Goal: Task Accomplishment & Management: Manage account settings

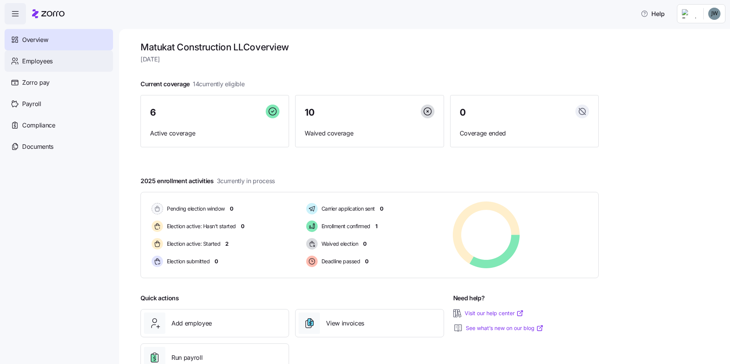
click at [46, 58] on span "Employees" at bounding box center [37, 62] width 31 height 10
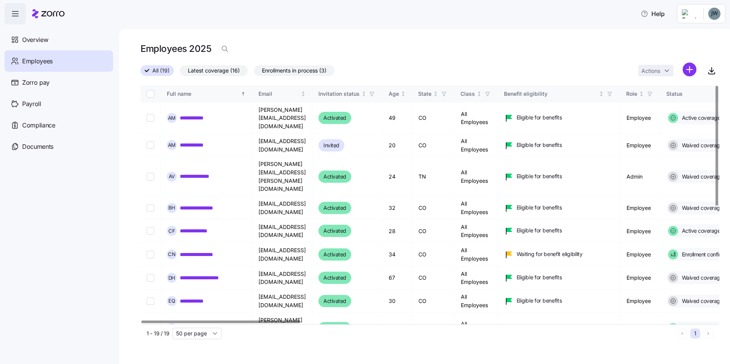
click at [241, 323] on div at bounding box center [220, 322] width 159 height 3
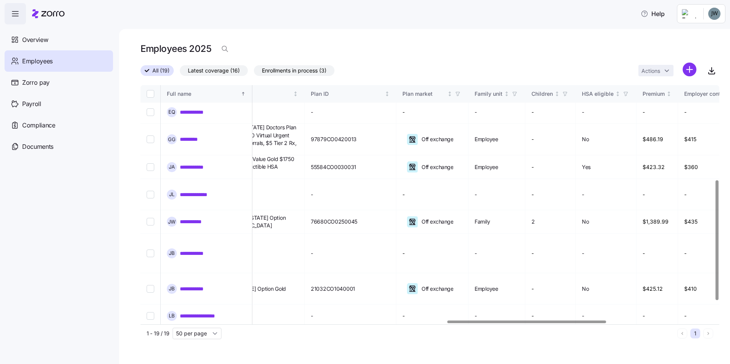
scroll to position [189, 1508]
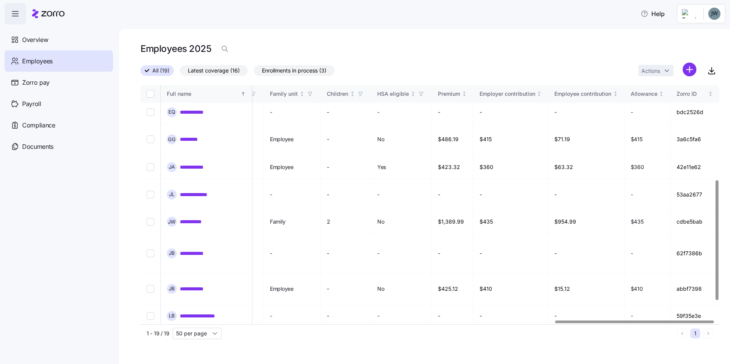
click at [708, 321] on div at bounding box center [634, 322] width 159 height 3
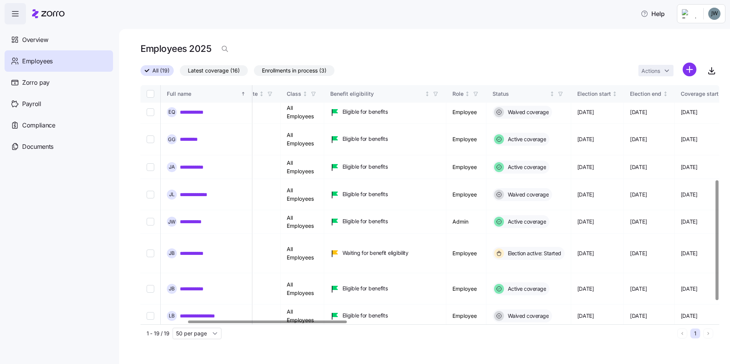
scroll to position [189, 170]
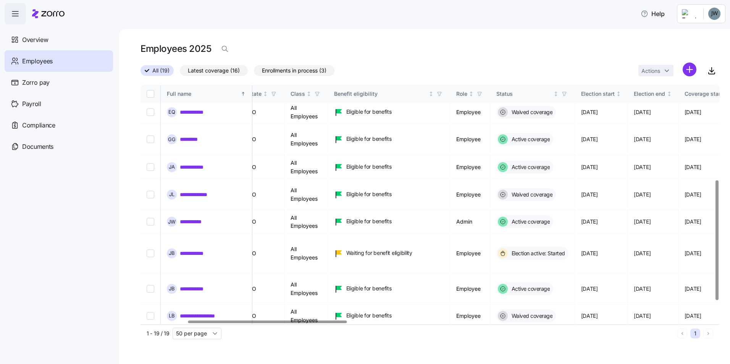
click at [255, 323] on div at bounding box center [267, 322] width 159 height 3
click at [341, 323] on div at bounding box center [267, 322] width 159 height 3
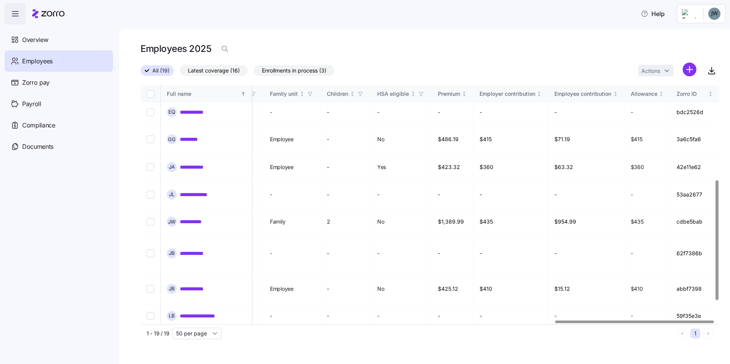
scroll to position [189, 1508]
click at [704, 321] on div at bounding box center [634, 322] width 159 height 3
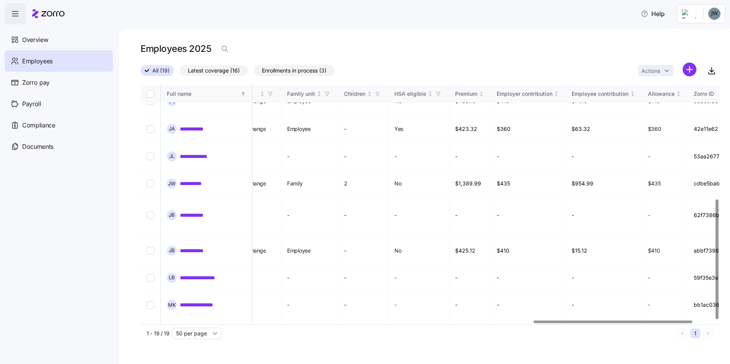
scroll to position [227, 1508]
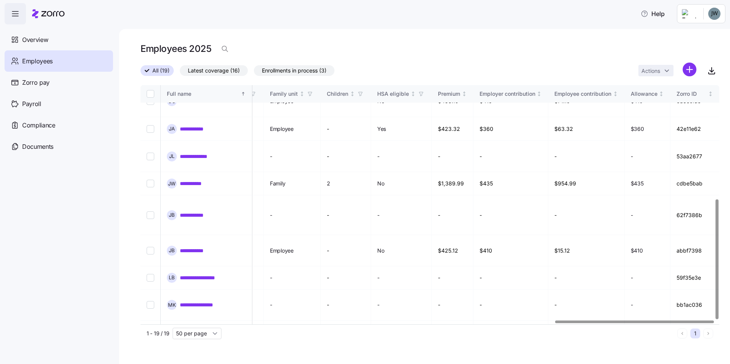
click at [639, 323] on div at bounding box center [634, 322] width 159 height 3
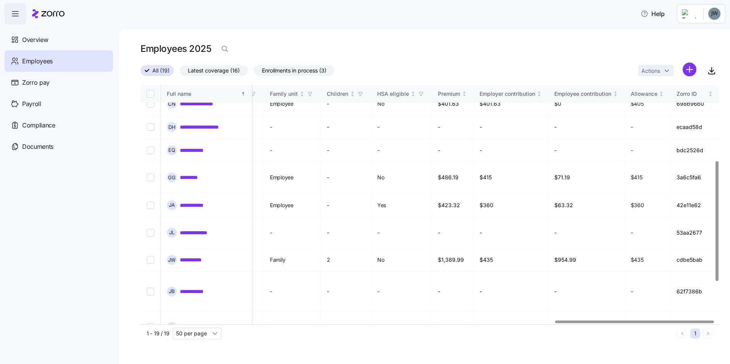
scroll to position [151, 1508]
click at [636, 321] on div at bounding box center [634, 322] width 159 height 3
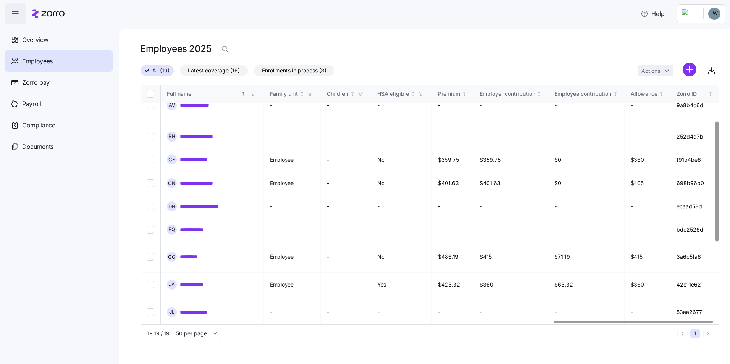
scroll to position [113, 1504]
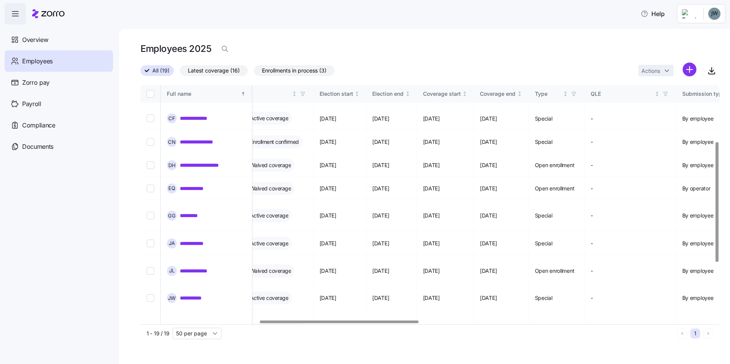
click at [302, 321] on div at bounding box center [339, 322] width 159 height 3
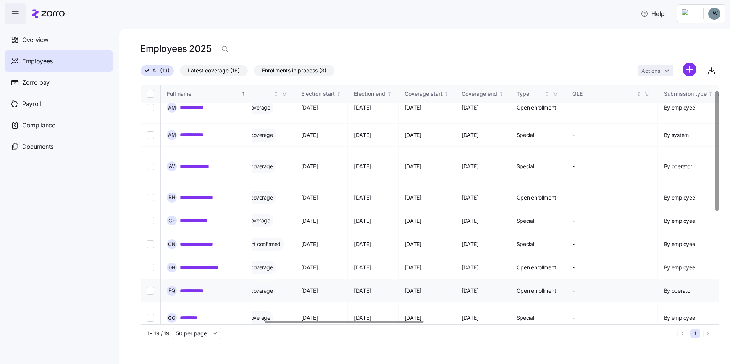
scroll to position [0, 450]
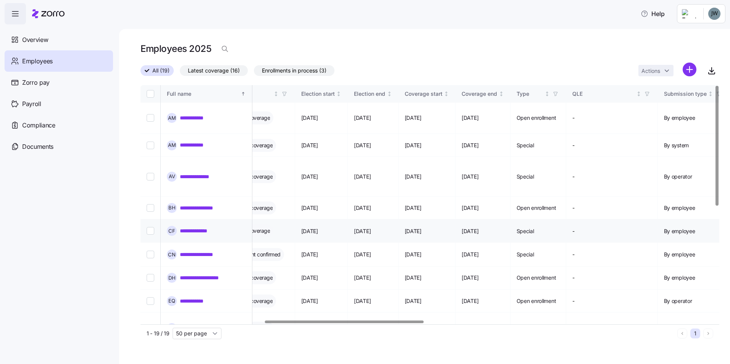
click at [205, 227] on link "**********" at bounding box center [200, 231] width 41 height 8
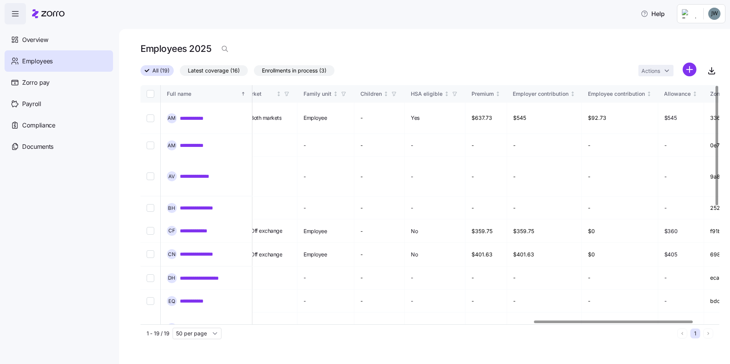
scroll to position [0, 1508]
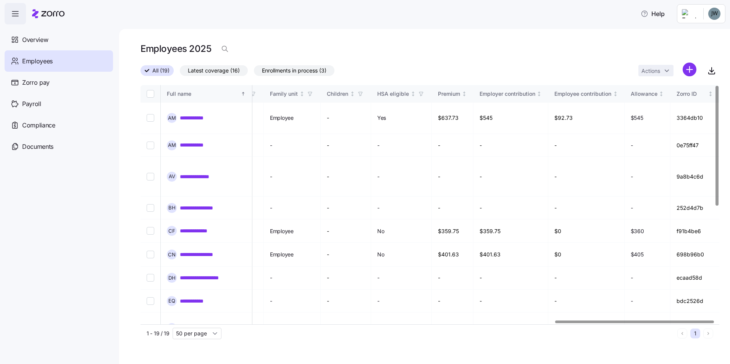
click at [676, 323] on div at bounding box center [634, 322] width 159 height 3
click at [615, 323] on div at bounding box center [634, 322] width 159 height 3
click at [83, 208] on nav "Overview Employees Zorro pay Payroll Compliance Documents" at bounding box center [59, 194] width 119 height 340
